Goal: Task Accomplishment & Management: Manage account settings

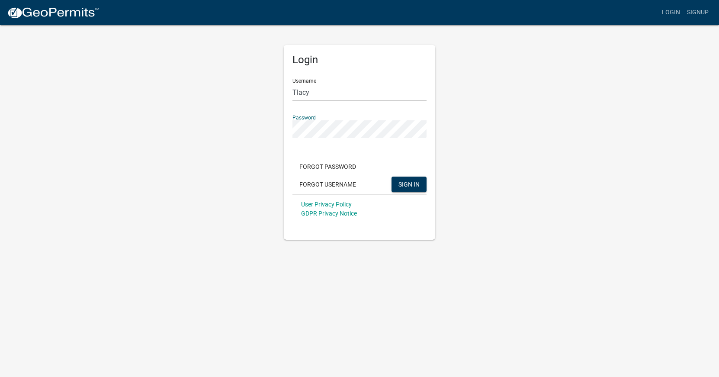
click at [392, 177] on button "SIGN IN" at bounding box center [409, 185] width 35 height 16
type input "Tlacy"
click at [334, 164] on button "Forgot Password" at bounding box center [328, 167] width 71 height 16
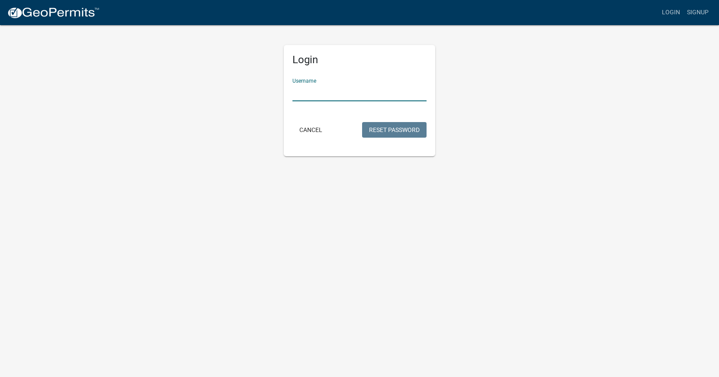
click at [316, 96] on input "Username" at bounding box center [360, 93] width 134 height 18
type input "Tlacy"
click at [377, 124] on button "Reset Password" at bounding box center [394, 130] width 64 height 16
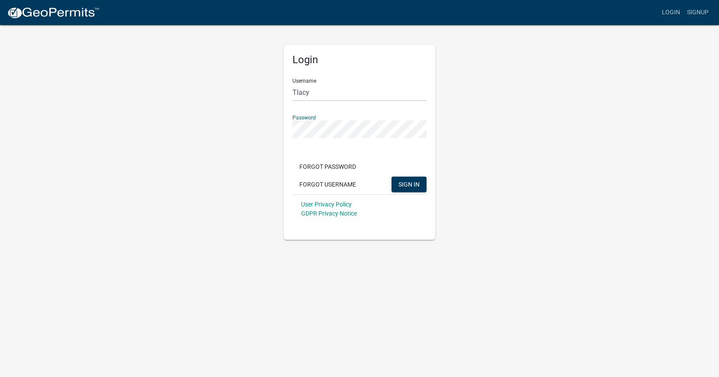
click at [278, 129] on div "Login Username Tlacy Password Forgot Password Forgot Username SIGN IN User Priv…" at bounding box center [359, 131] width 164 height 215
click at [392, 177] on button "SIGN IN" at bounding box center [409, 185] width 35 height 16
click at [415, 183] on span "SIGN IN" at bounding box center [409, 183] width 21 height 7
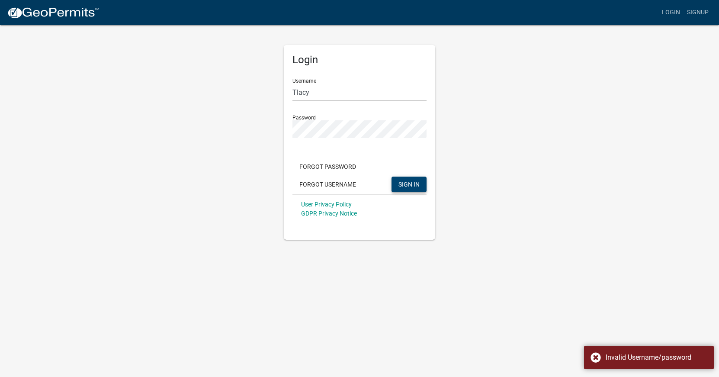
click at [330, 103] on form "Username Tlacy Password Forgot Password Forgot Username SIGN IN User Privacy Po…" at bounding box center [360, 147] width 134 height 152
click at [342, 92] on input "Tlacy" at bounding box center [360, 93] width 134 height 18
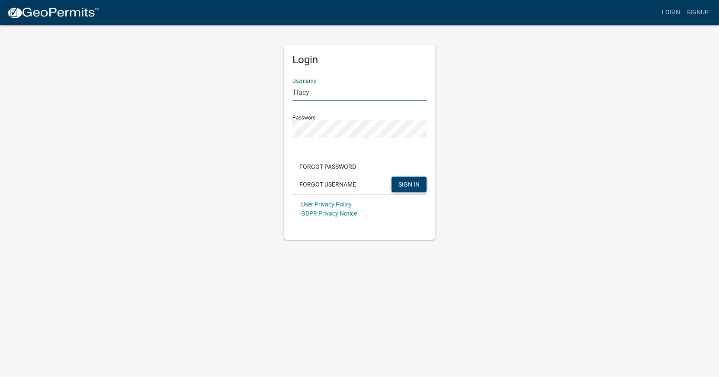
click at [408, 183] on span "SIGN IN" at bounding box center [409, 183] width 21 height 7
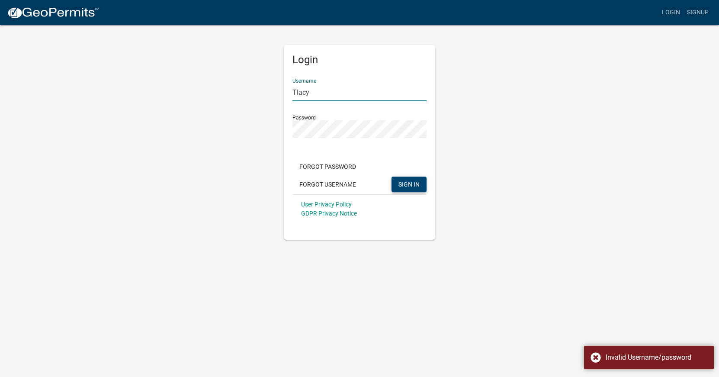
click at [311, 89] on input "Tlacy" at bounding box center [360, 93] width 134 height 18
type input "T"
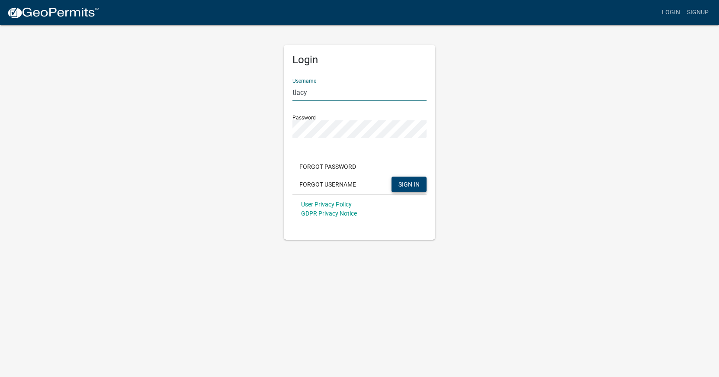
type input "tlacy"
click at [487, 123] on div "Login Username tlacy Password Forgot Password Forgot Username SIGN IN User Priv…" at bounding box center [359, 131] width 493 height 215
click at [392, 177] on button "SIGN IN" at bounding box center [409, 185] width 35 height 16
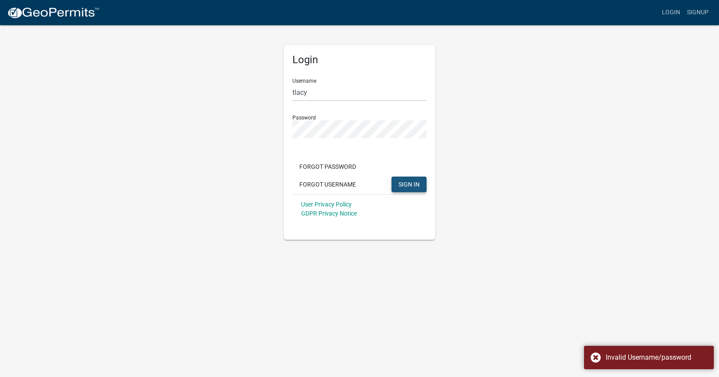
click at [408, 183] on span "SIGN IN" at bounding box center [409, 183] width 21 height 7
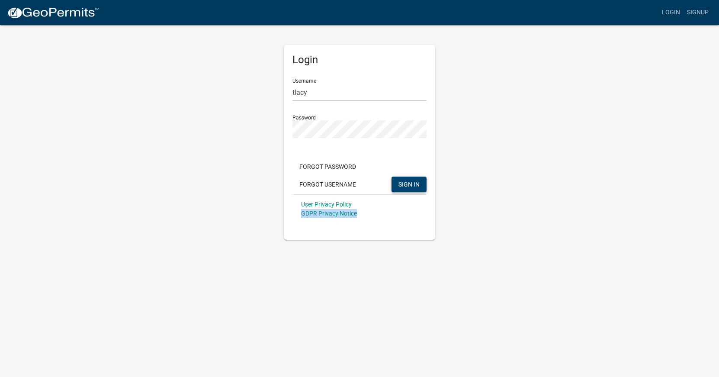
click at [203, 271] on body "Internet Explorer does NOT work with GeoPermits. Get a new browser for more sec…" at bounding box center [359, 188] width 719 height 377
